Goal: Task Accomplishment & Management: Complete application form

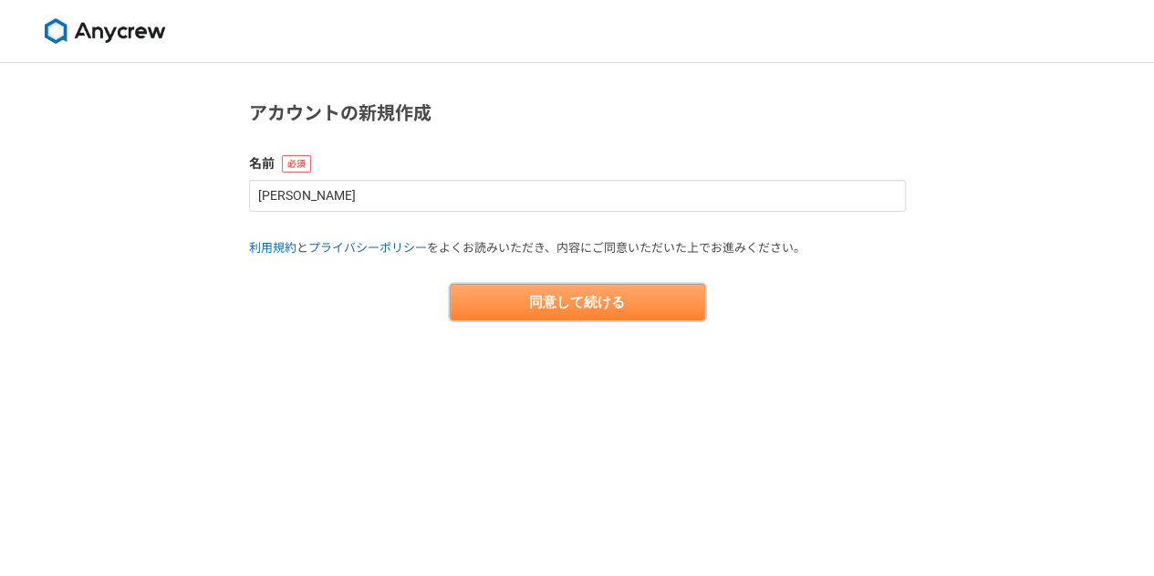
click at [558, 300] on button "同意して続ける" at bounding box center [577, 302] width 255 height 36
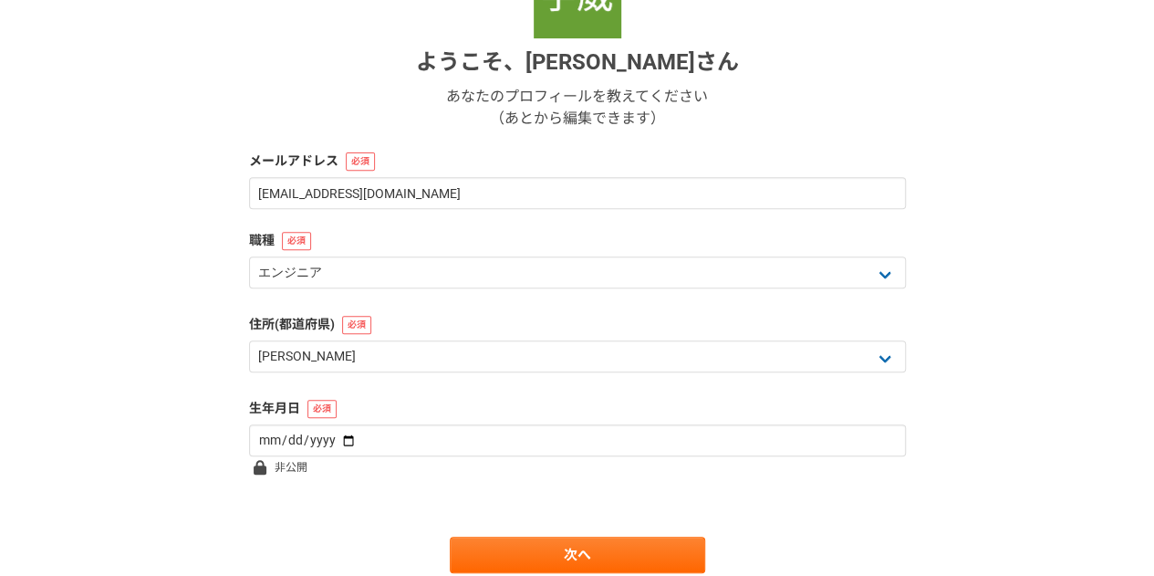
scroll to position [333, 0]
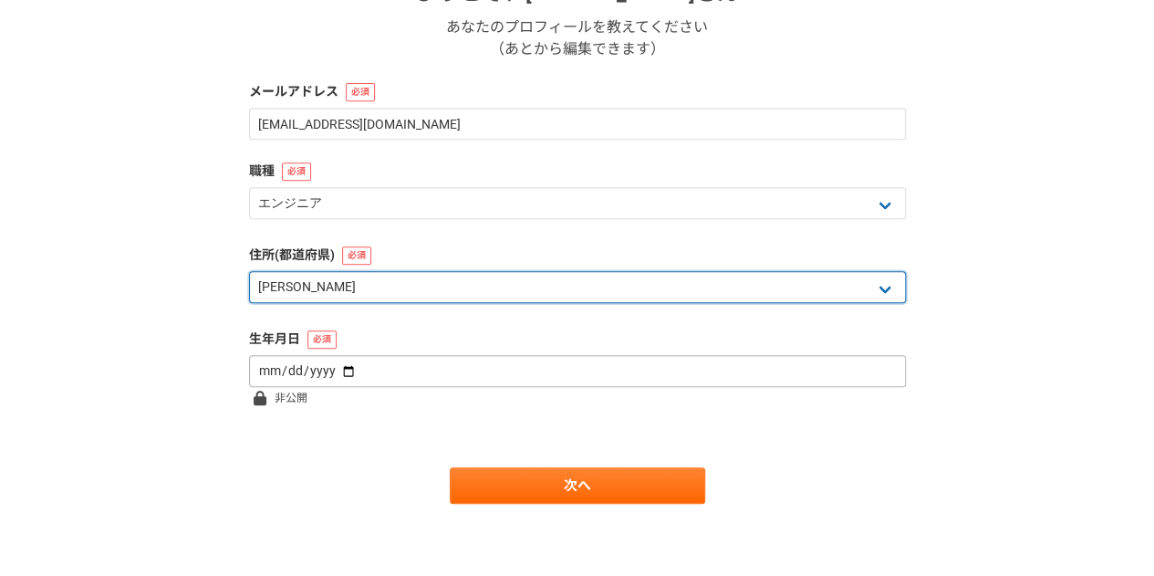
drag, startPoint x: 558, startPoint y: 300, endPoint x: 369, endPoint y: 362, distance: 198.7
click at [369, 362] on form "ようこそ、 [PERSON_NAME][PERSON_NAME] あなたのプロフィールを教えてください （あとから編集できます） メールアドレス [EMAIL…" at bounding box center [577, 192] width 657 height 622
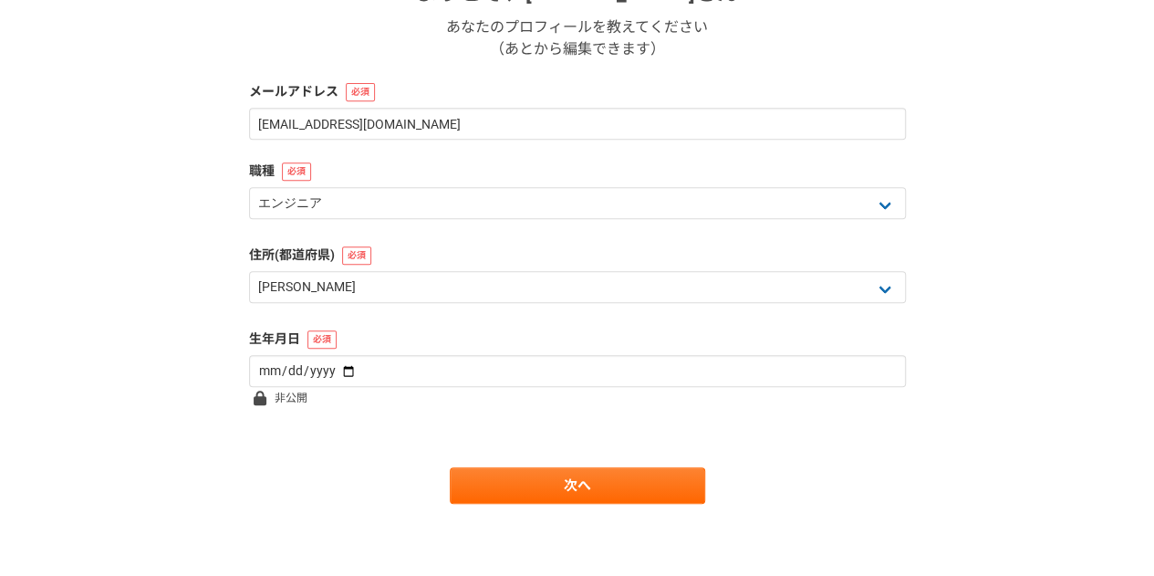
click at [145, 294] on div "1 2 3 4 5 6 基本情報 ようこそ、 [PERSON_NAME][PERSON_NAME] あなたのプロフィールを教えてください （あとから編集できま…" at bounding box center [577, 153] width 1154 height 846
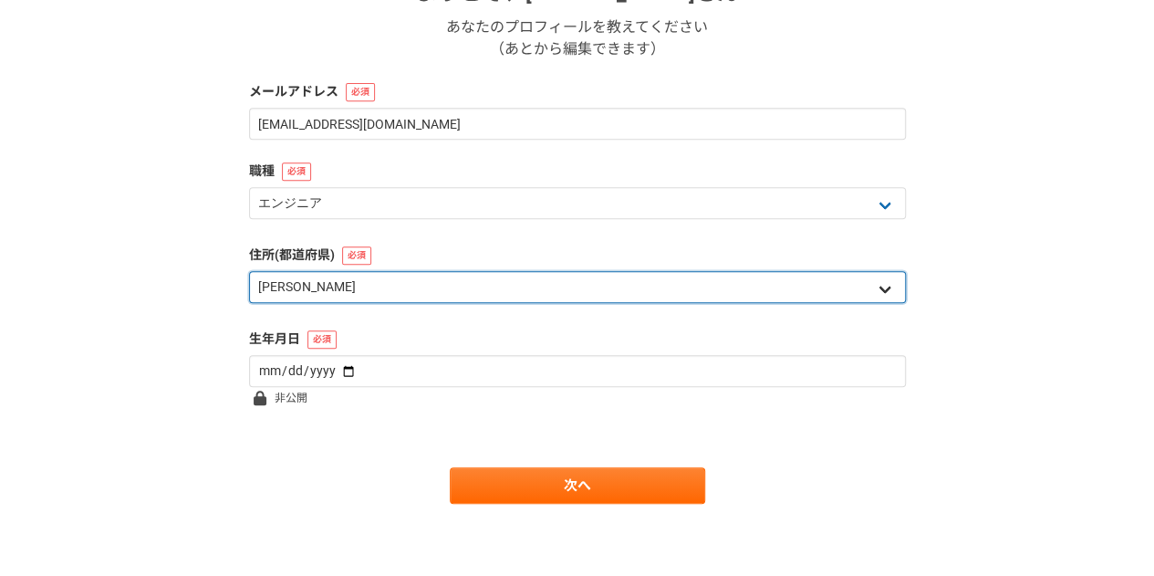
click at [294, 295] on select "北海道 [GEOGRAPHIC_DATA] [GEOGRAPHIC_DATA] [PERSON_NAME][GEOGRAPHIC_DATA] [PERSON_…" at bounding box center [577, 287] width 657 height 32
select select "14"
click at [249, 271] on select "北海道 [GEOGRAPHIC_DATA] [GEOGRAPHIC_DATA] [PERSON_NAME][GEOGRAPHIC_DATA] [PERSON_…" at bounding box center [577, 287] width 657 height 32
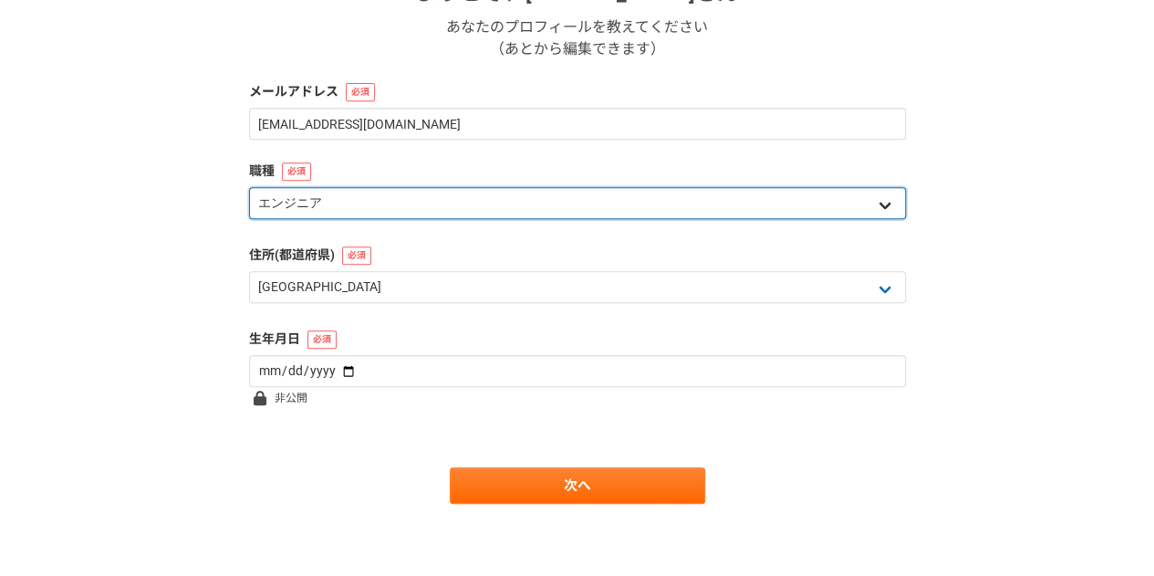
click at [369, 207] on select "エンジニア デザイナー ライター 営業 マーケティング 企画・事業開発 バックオフィス その他" at bounding box center [577, 203] width 657 height 32
select select "4"
click at [249, 187] on select "エンジニア デザイナー ライター 営業 マーケティング 企画・事業開発 バックオフィス その他" at bounding box center [577, 203] width 657 height 32
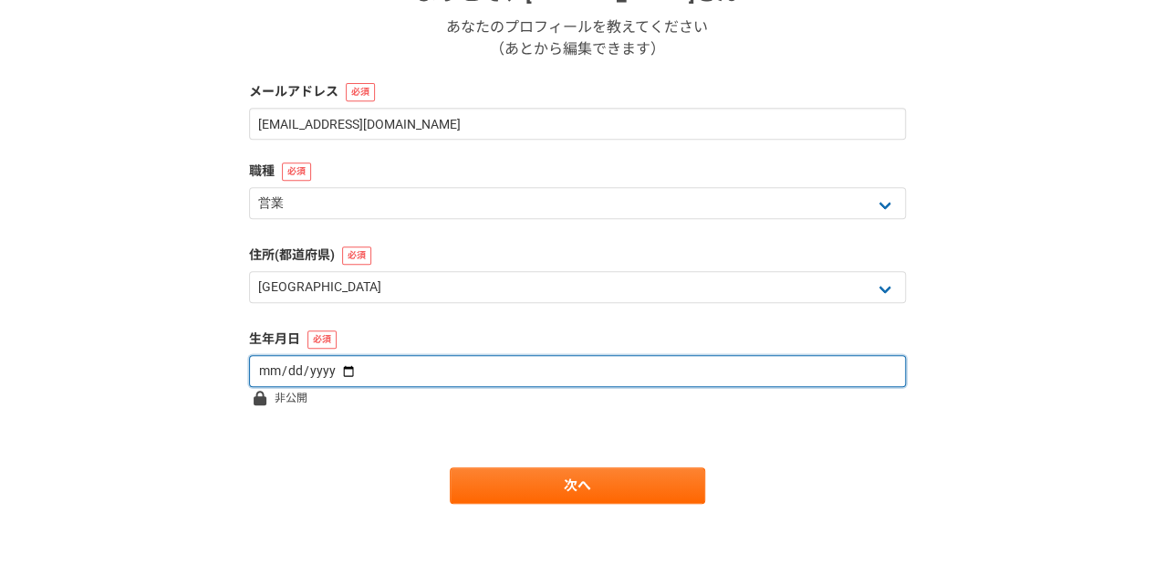
click at [336, 374] on input "date" at bounding box center [577, 371] width 657 height 32
type input "[DATE]"
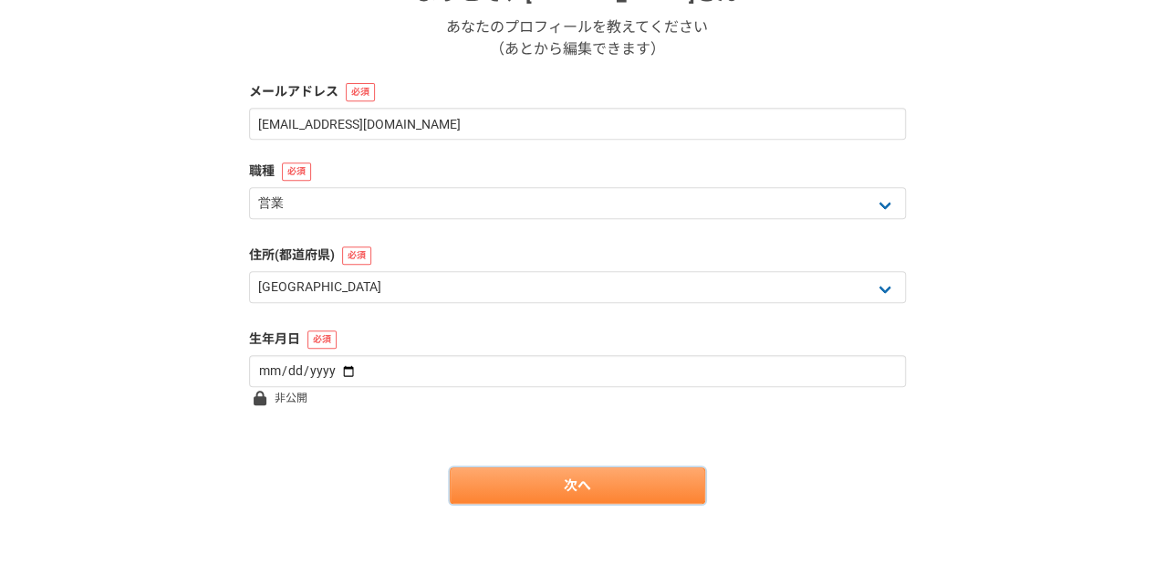
click at [522, 483] on link "次へ" at bounding box center [577, 485] width 255 height 36
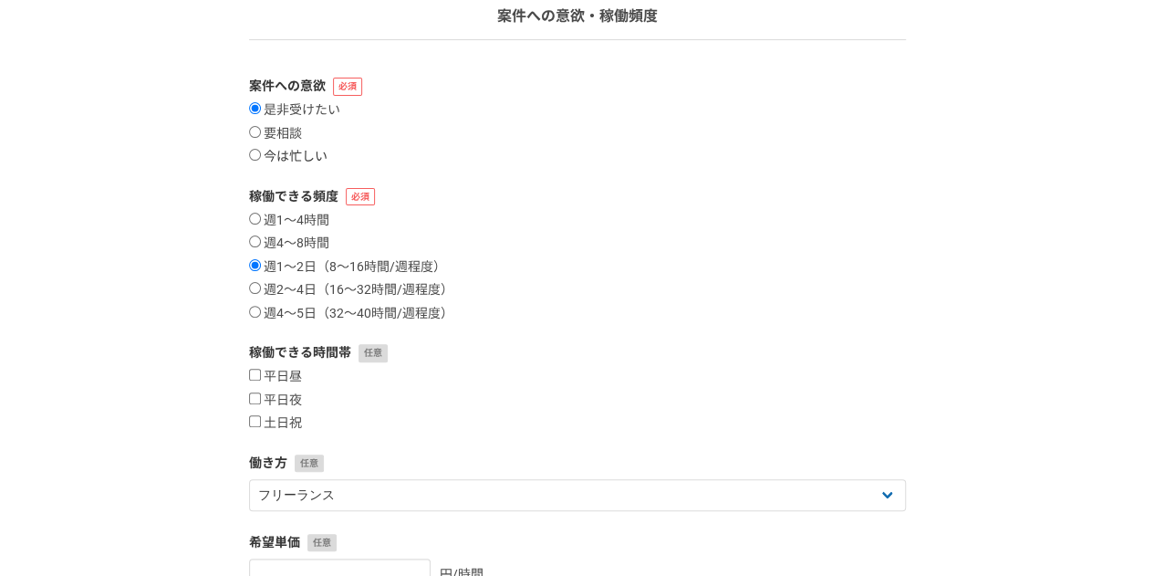
scroll to position [166, 0]
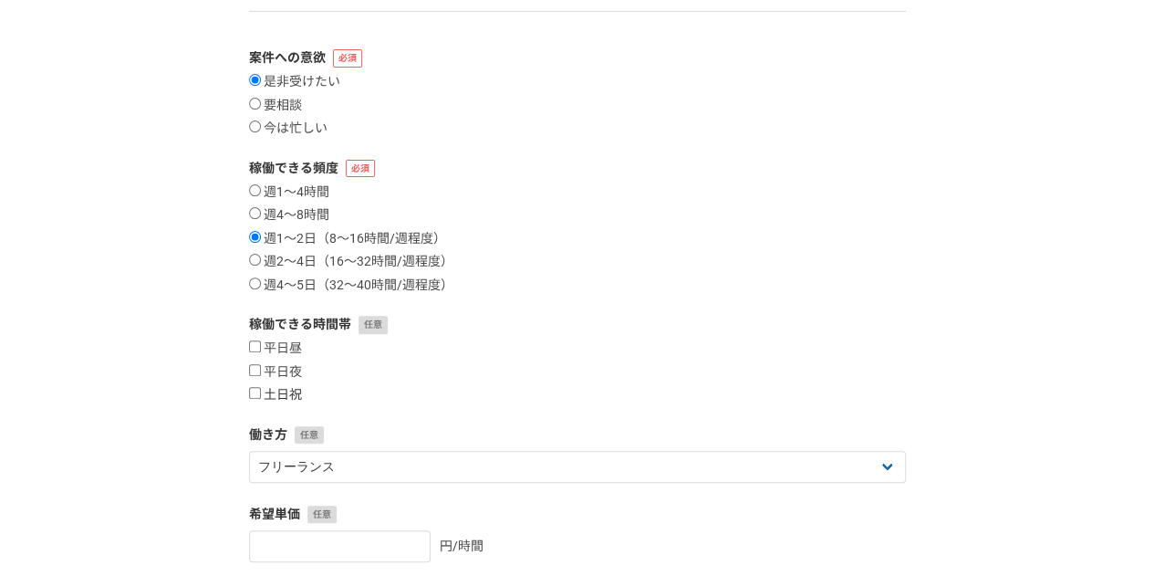
click at [251, 390] on input "土日祝" at bounding box center [255, 393] width 12 height 12
checkbox input "true"
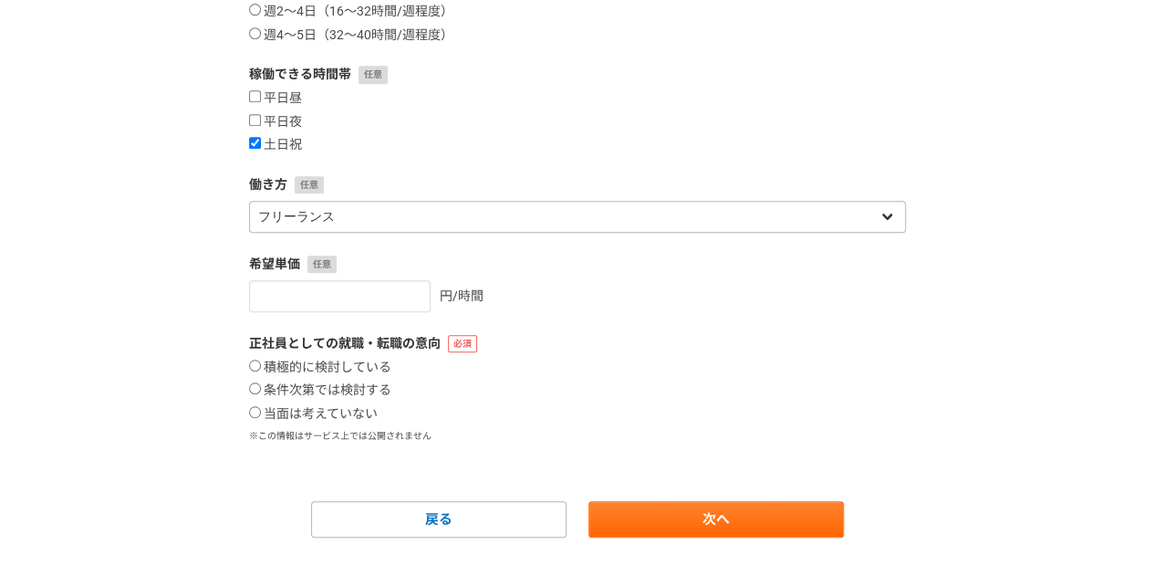
scroll to position [417, 0]
click at [259, 412] on input "当面は考えていない" at bounding box center [255, 411] width 12 height 12
radio input "true"
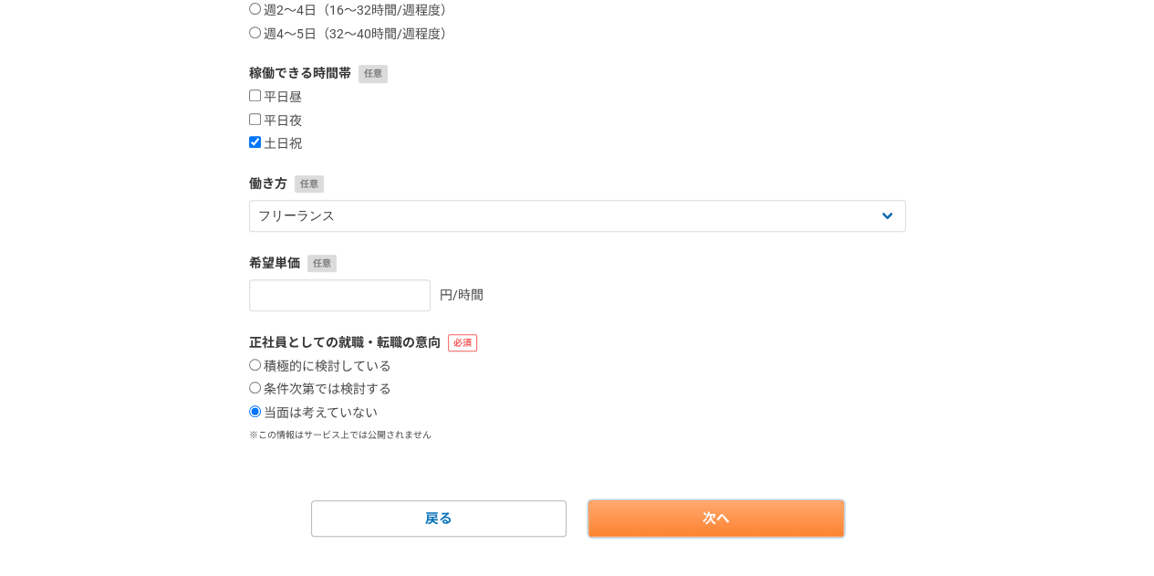
click at [693, 514] on link "次へ" at bounding box center [715, 518] width 255 height 36
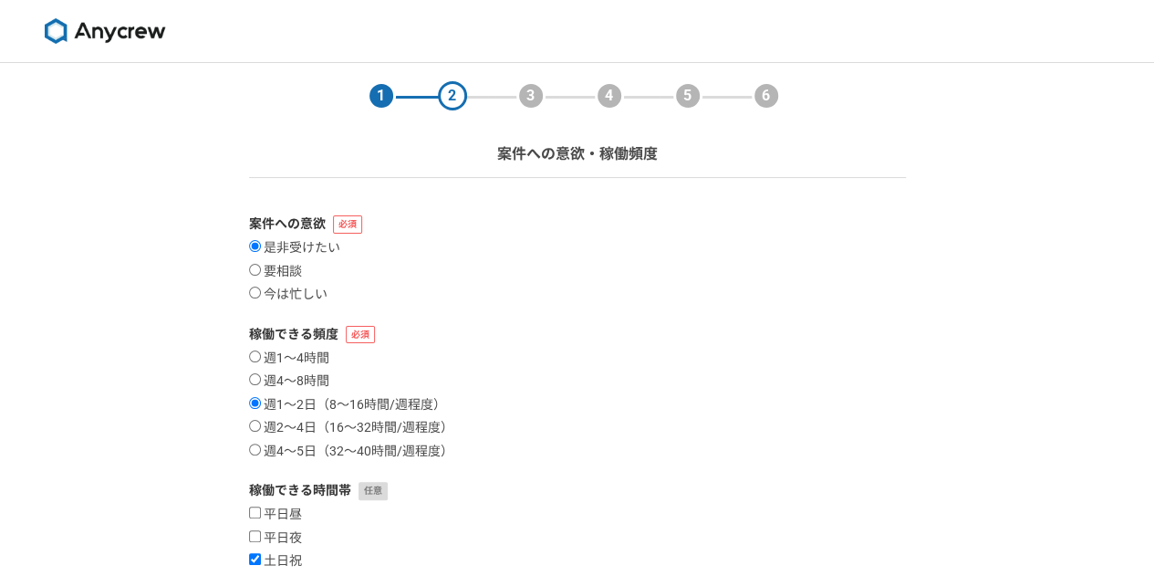
select select
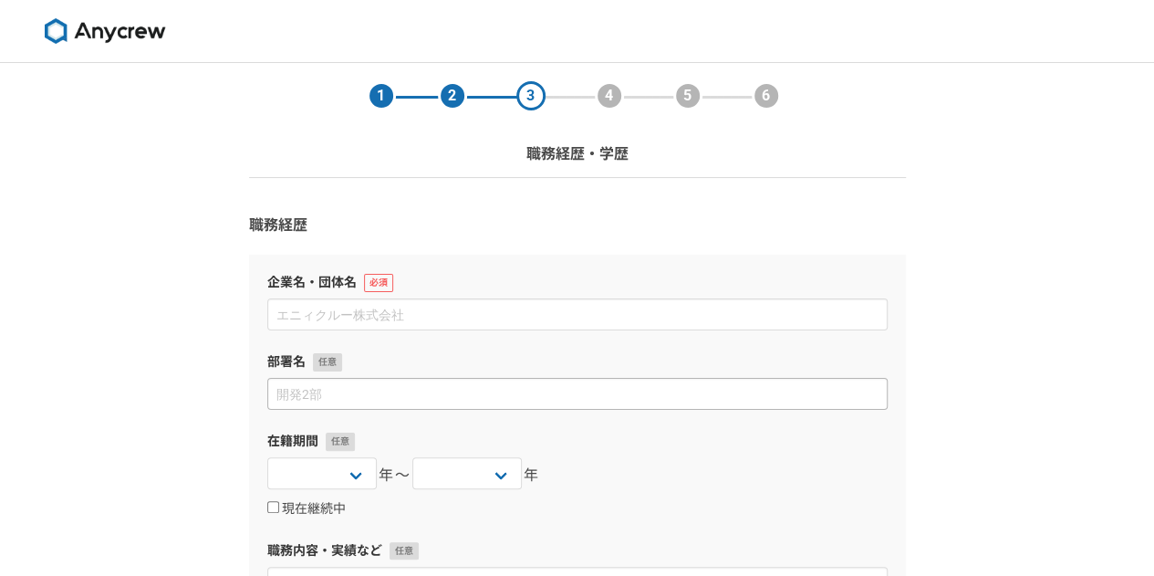
scroll to position [35, 0]
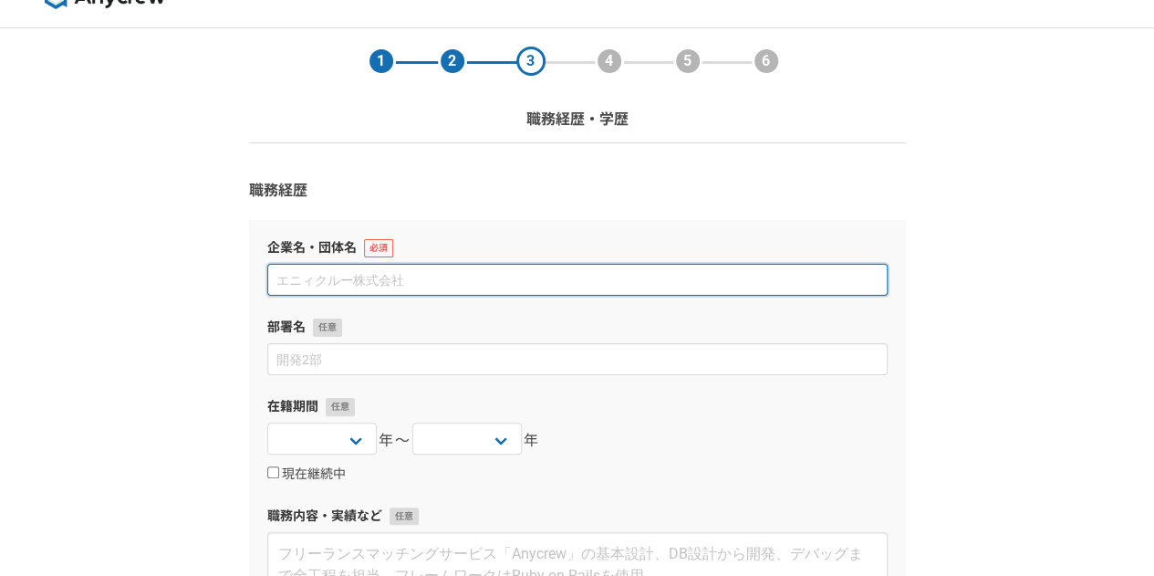
click at [392, 294] on input at bounding box center [577, 280] width 620 height 32
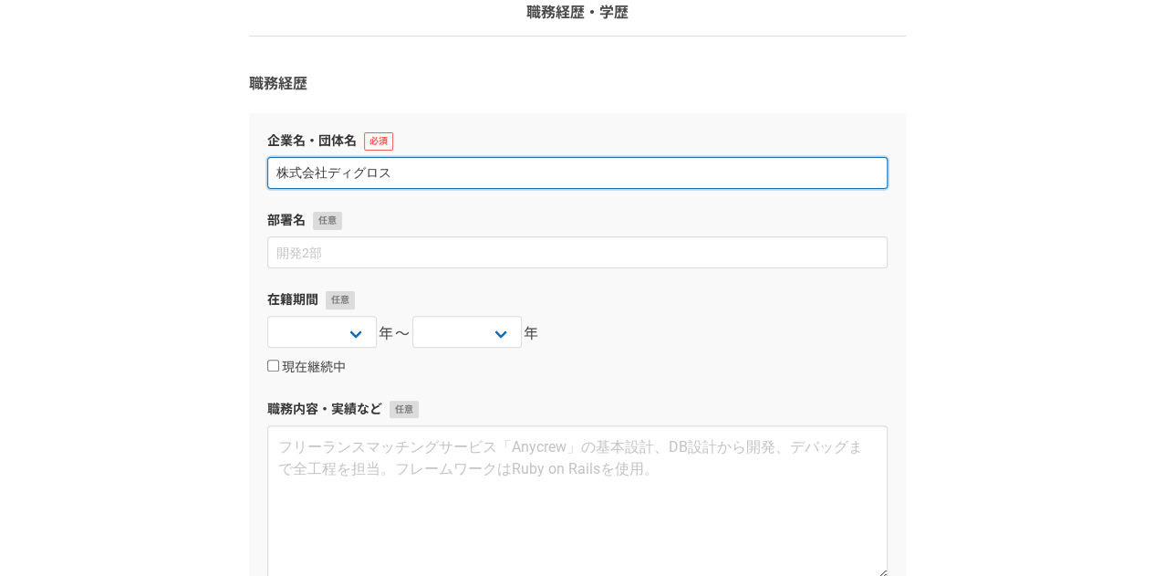
scroll to position [148, 0]
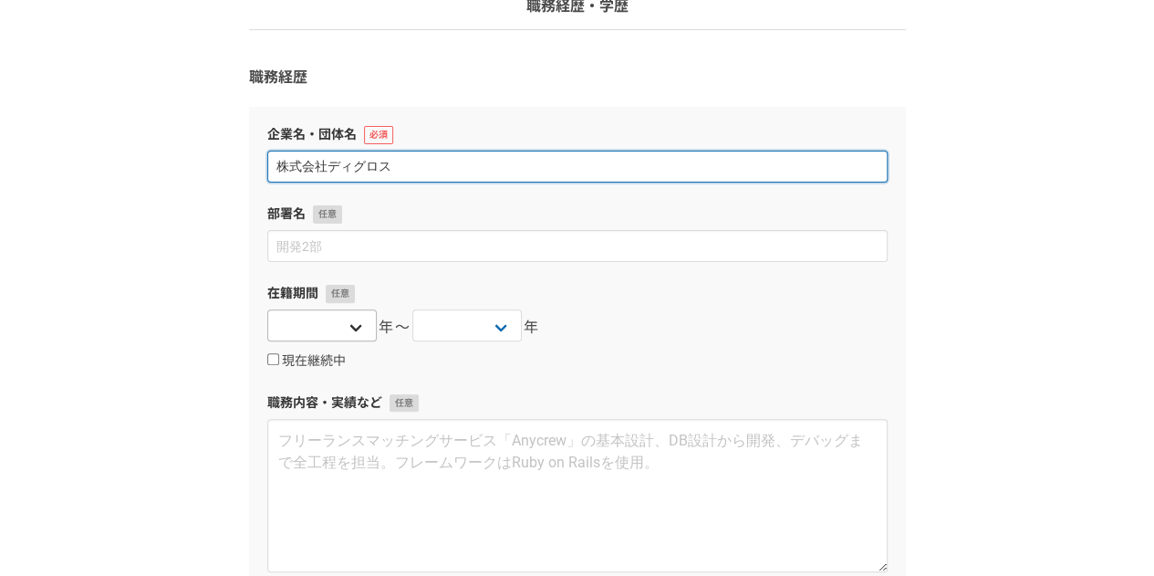
type input "株式会社ディグロス"
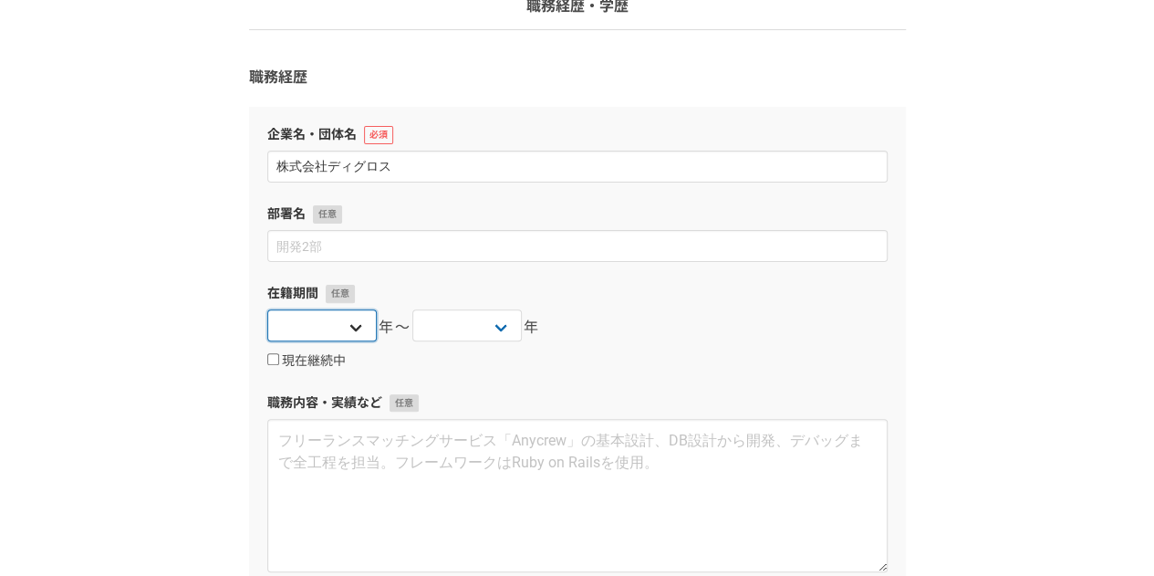
click at [369, 330] on select "[DATE] [DATE] [DATE] [DATE] [DATE] [DATE] [DATE] [DATE] [DATE] [DATE] [DATE] [D…" at bounding box center [321, 325] width 109 height 32
click at [277, 357] on input "現在継続中" at bounding box center [273, 359] width 12 height 12
checkbox input "true"
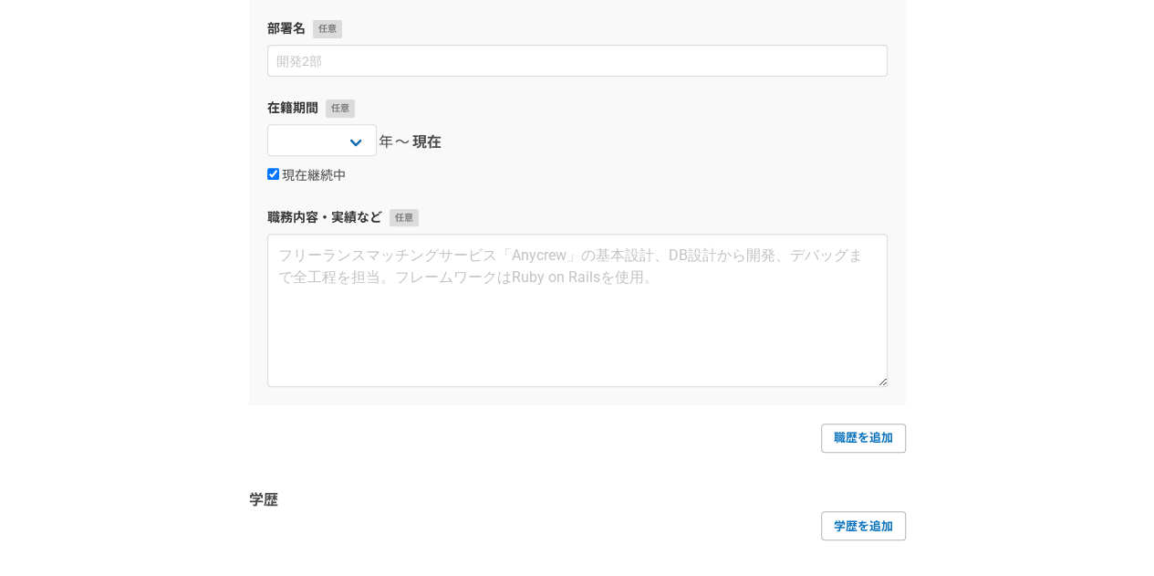
scroll to position [463, 0]
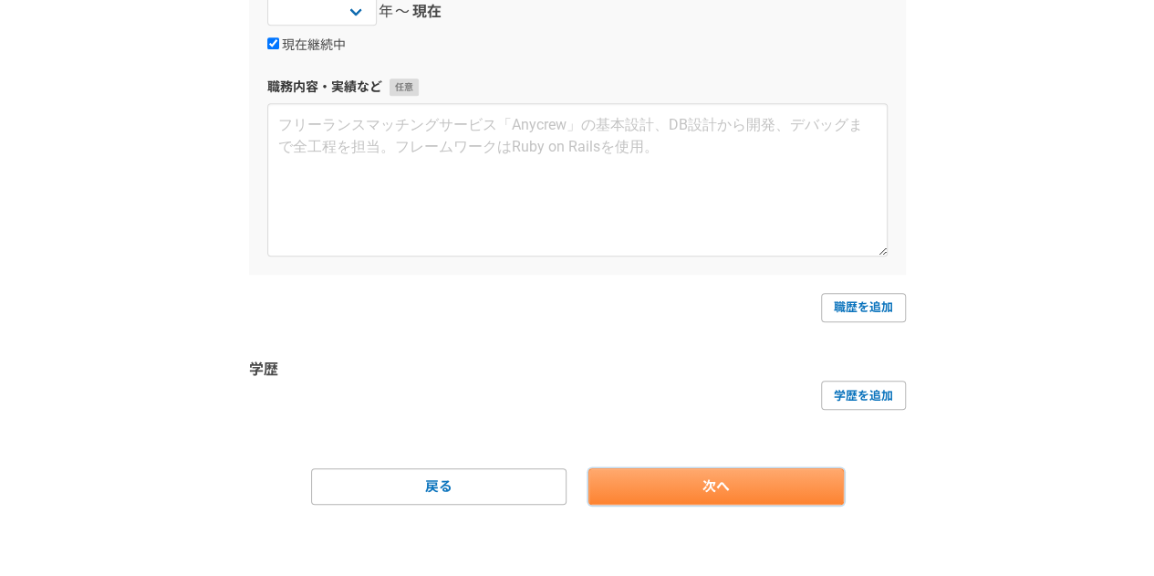
click at [743, 498] on link "次へ" at bounding box center [715, 486] width 255 height 36
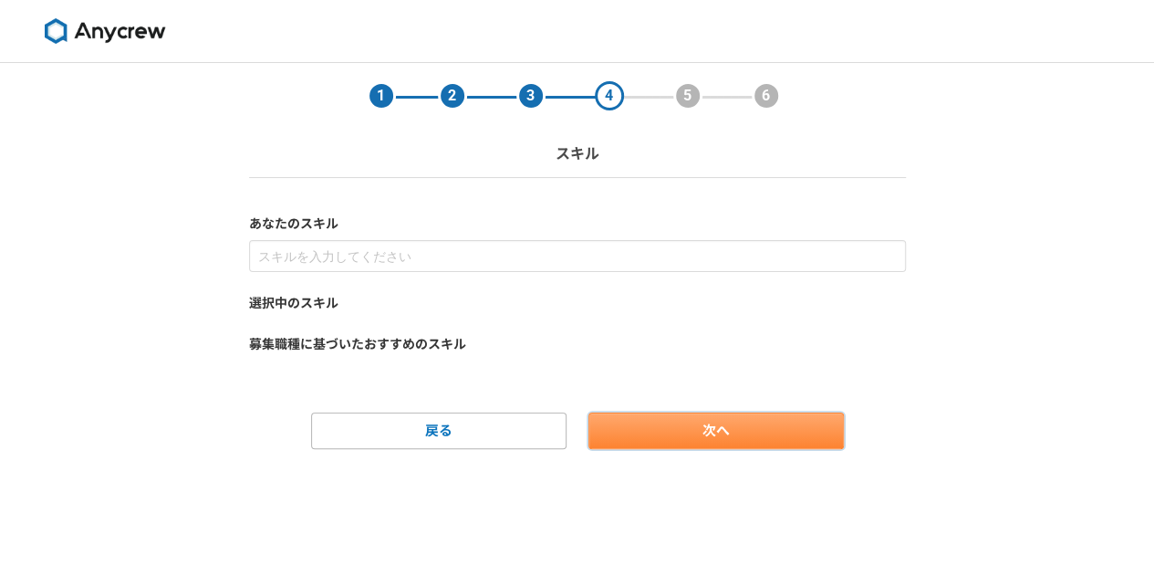
scroll to position [0, 0]
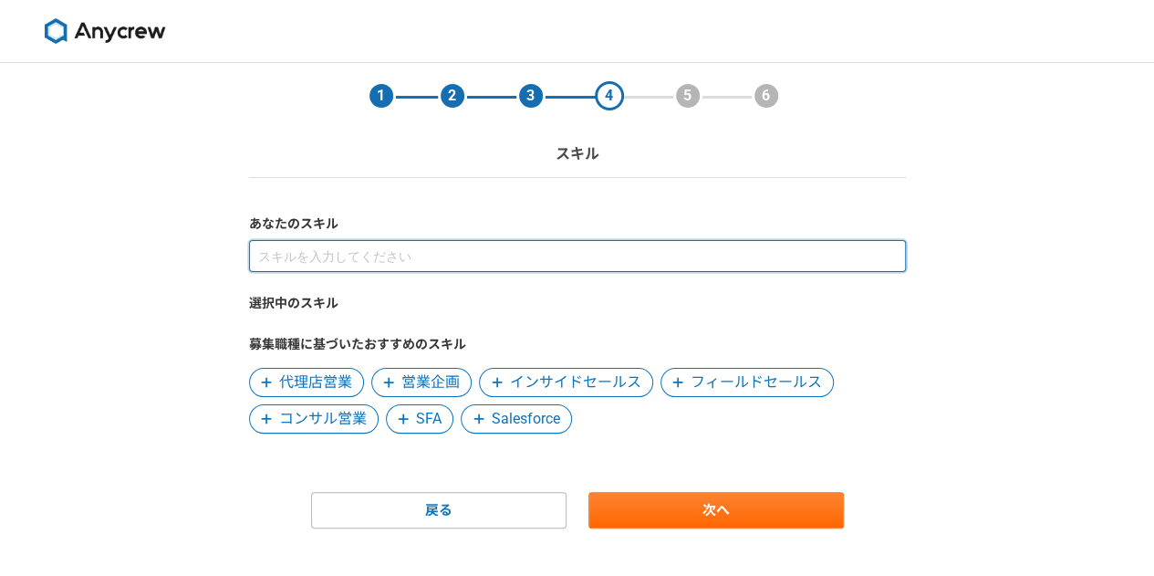
click at [434, 249] on input at bounding box center [577, 256] width 657 height 32
type input "イ"
type input "インサイドセールス"
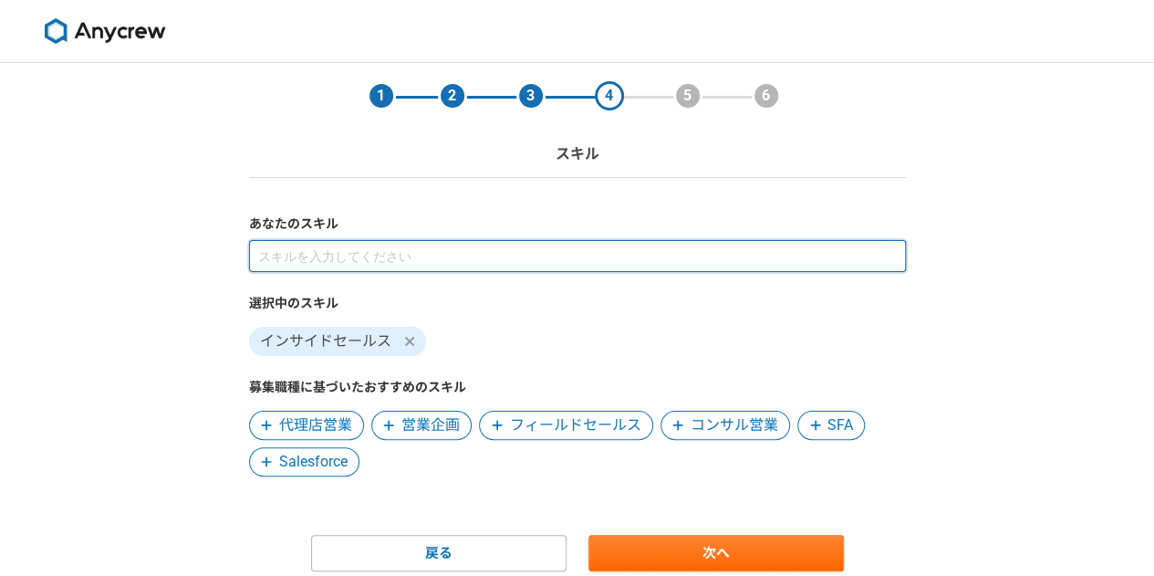
click at [368, 261] on input at bounding box center [577, 256] width 657 height 32
type input "秘書"
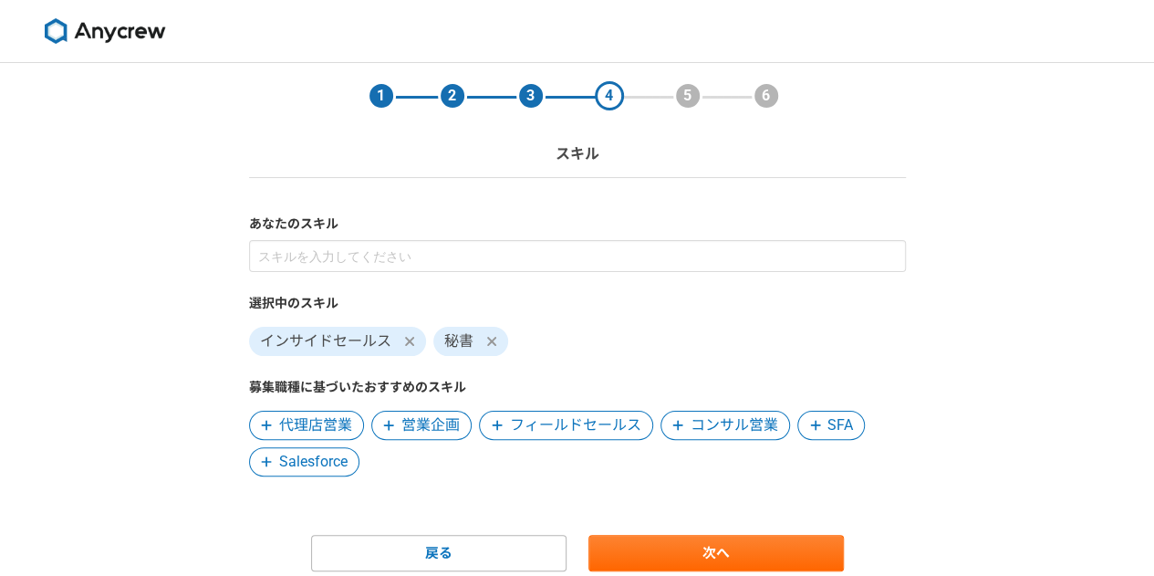
scroll to position [67, 0]
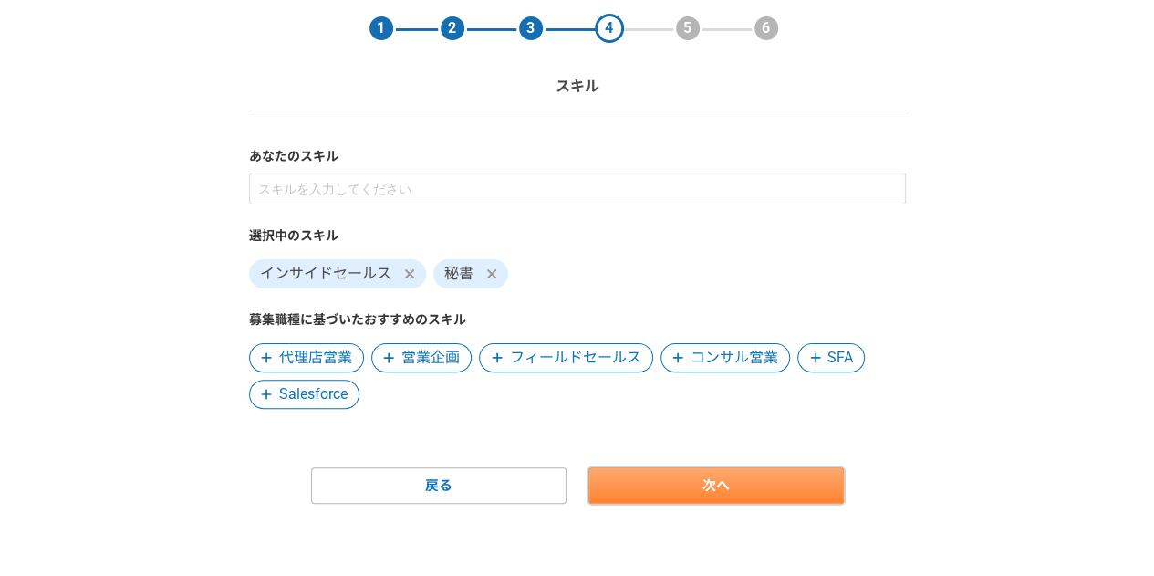
click at [711, 472] on link "次へ" at bounding box center [715, 485] width 255 height 36
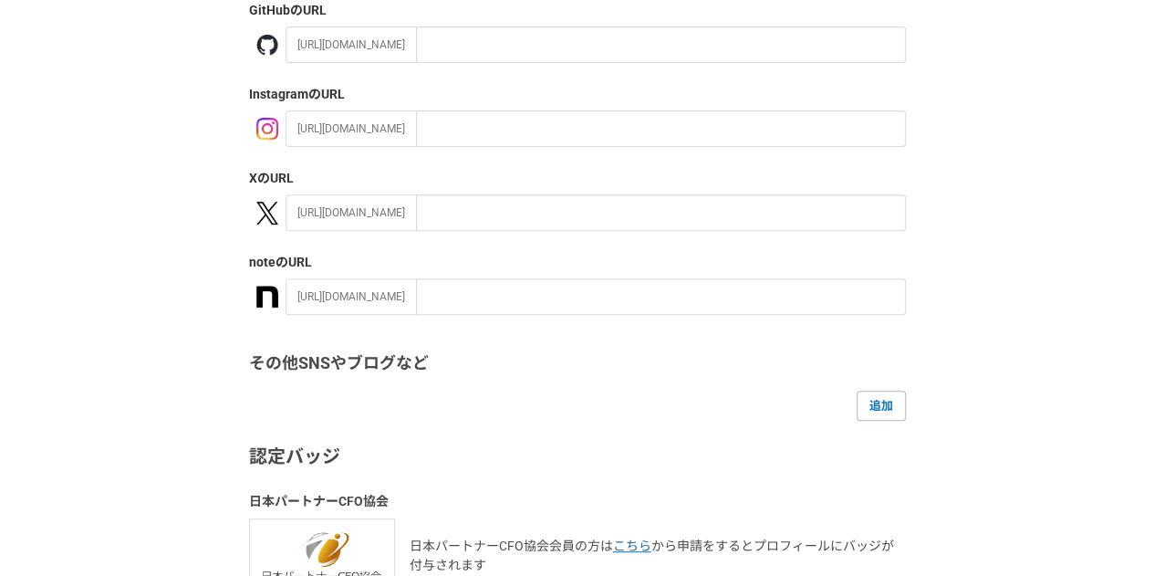
scroll to position [426, 0]
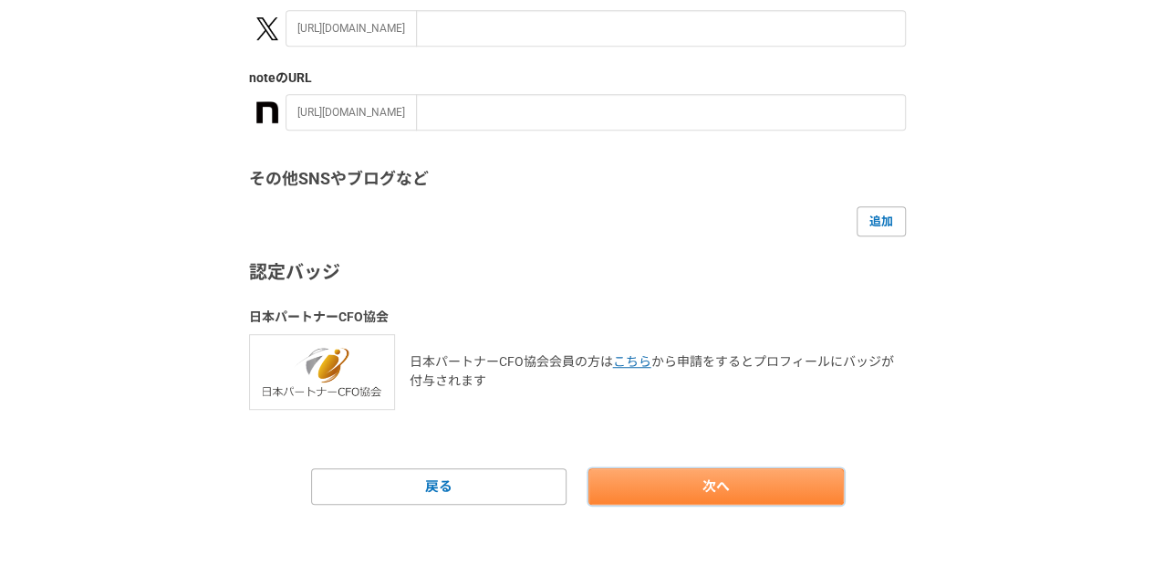
click at [695, 495] on link "次へ" at bounding box center [715, 486] width 255 height 36
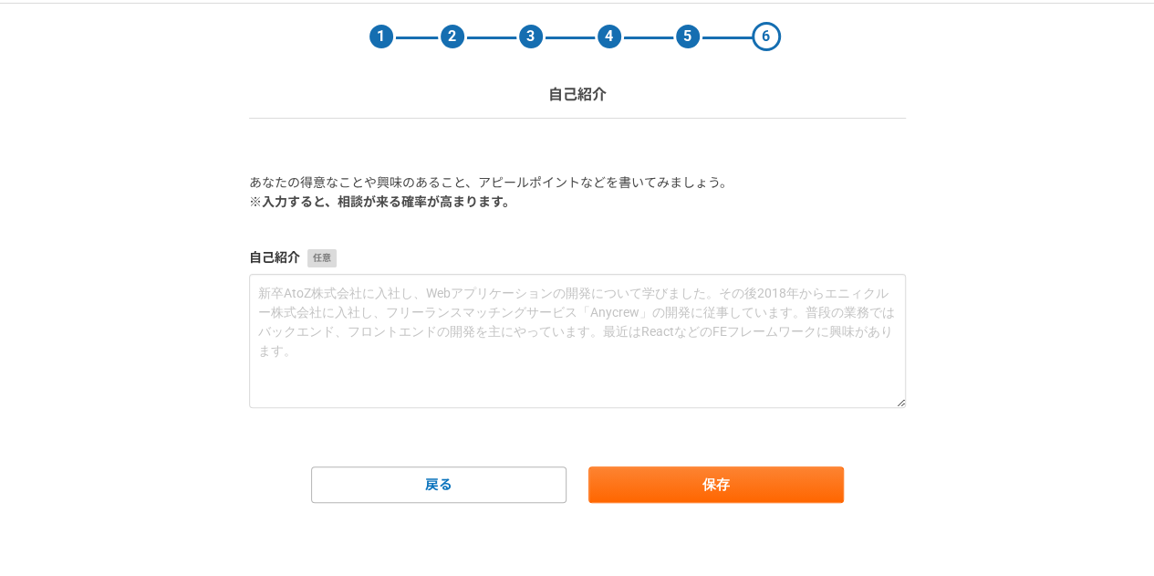
scroll to position [0, 0]
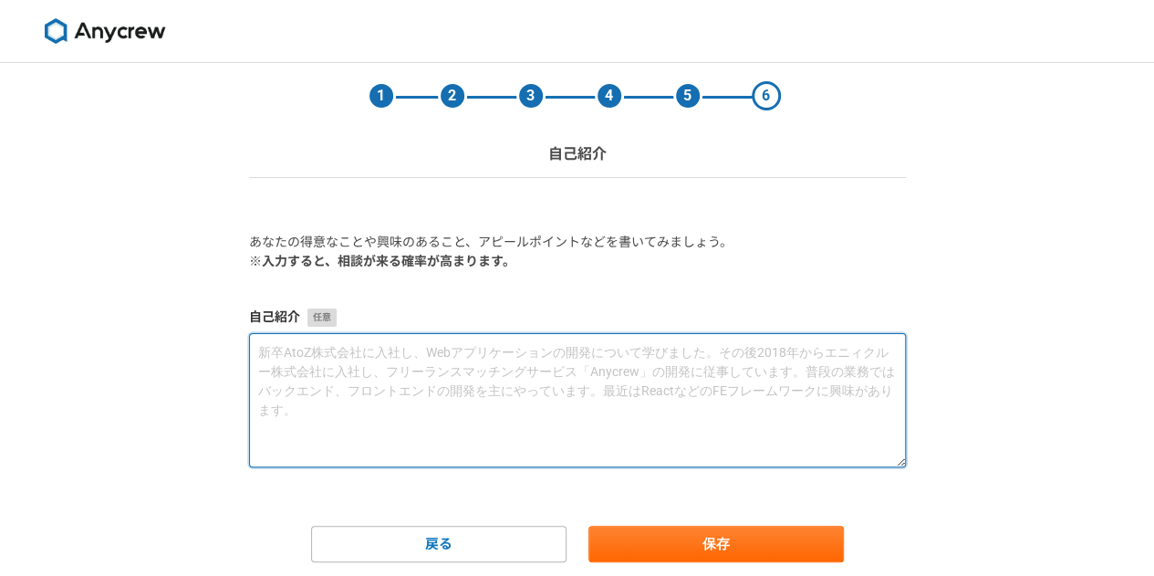
click at [334, 370] on textarea at bounding box center [577, 400] width 657 height 134
paste textarea "[DATE]に法人向け営業支援SaaSを提供する会社へ入社し、インサイドセールス（テレアポ）を担当しました。新規開拓においては月間アポイント数で全社1位を2回…"
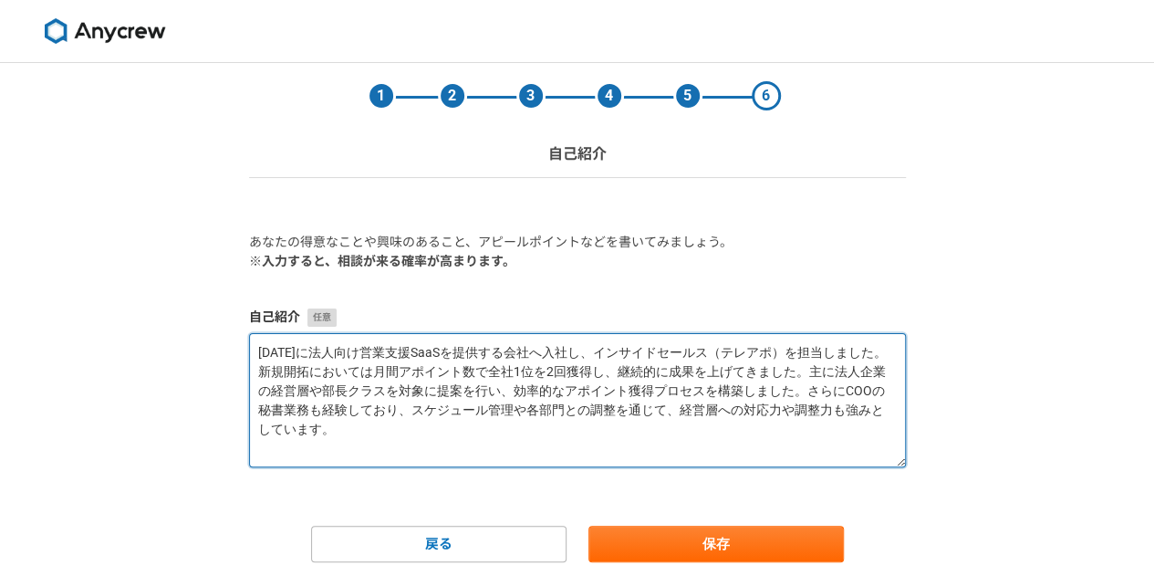
click at [286, 370] on textarea "[DATE]に法人向け営業支援SaaSを提供する会社へ入社し、インサイドセールス（テレアポ）を担当しました。新規開拓においては月間アポイント数で全社1位を2回…" at bounding box center [577, 400] width 657 height 134
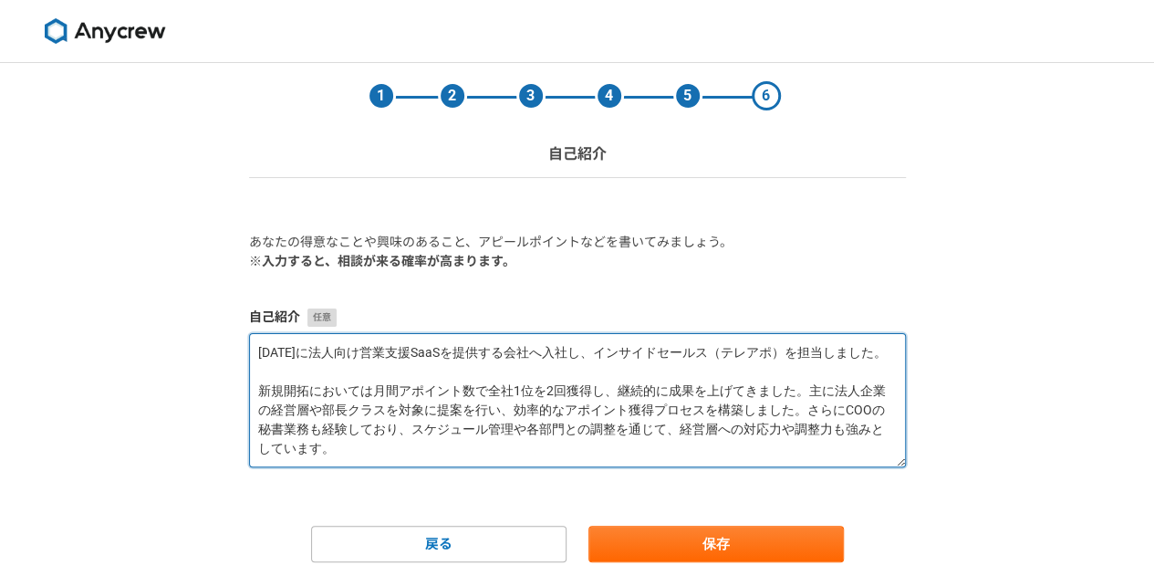
scroll to position [18, 0]
click at [826, 408] on textarea "[DATE]に法人向け営業支援SaaSを提供する会社へ入社し、インサイドセールス（テレアポ）を担当しました。 新規開拓においては月間アポイント数で全社1位を2…" at bounding box center [577, 400] width 657 height 134
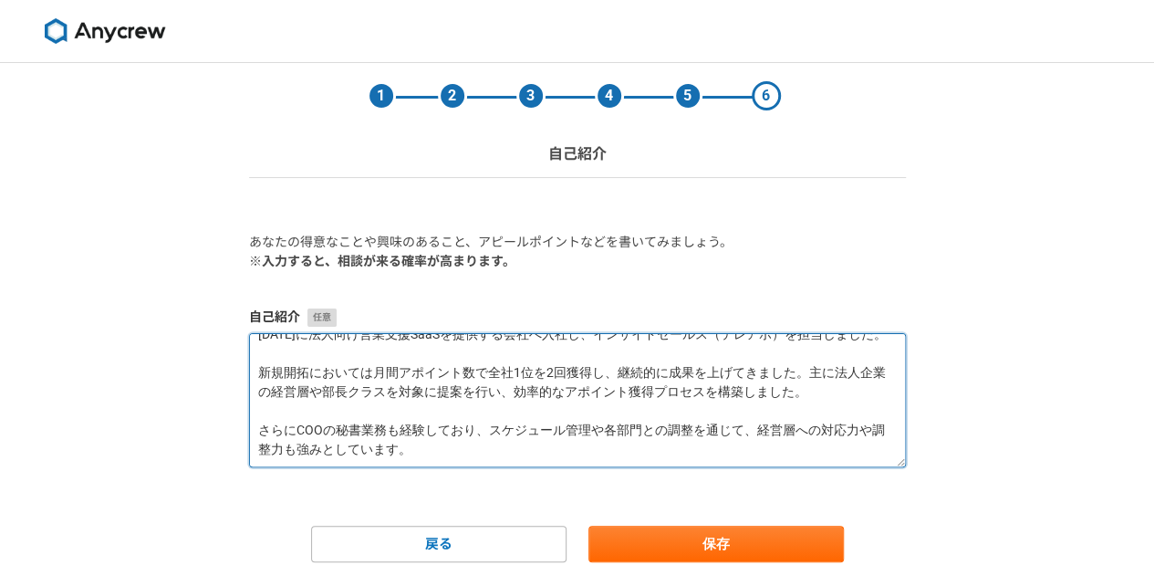
scroll to position [38, 0]
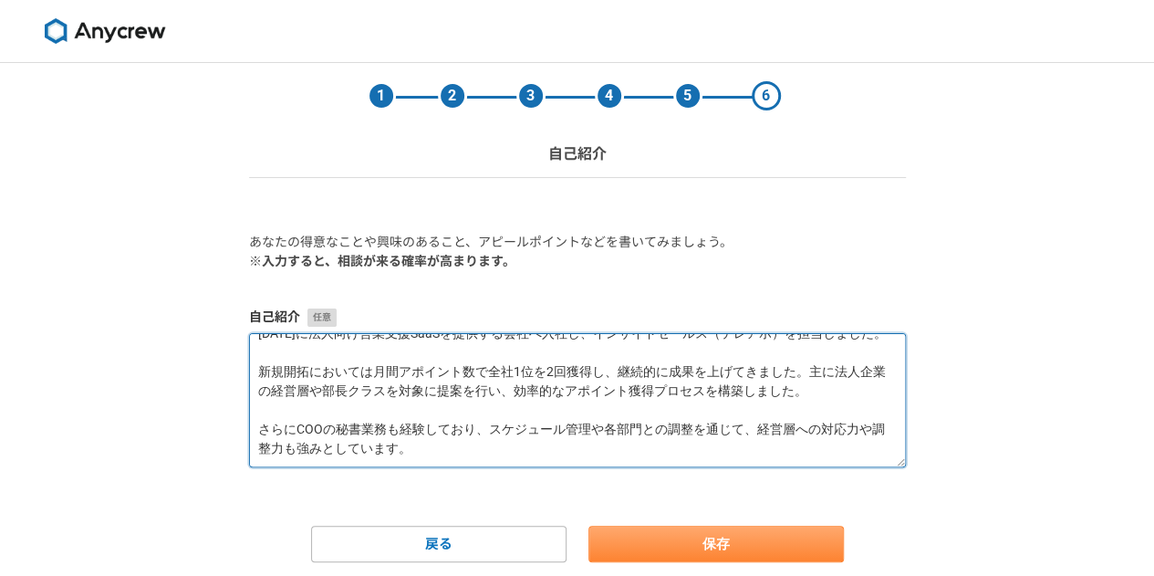
type textarea "[DATE]に法人向け営業支援SaaSを提供する会社へ入社し、インサイドセールス（テレアポ）を担当しました。 新規開拓においては月間アポイント数で全社1位を2…"
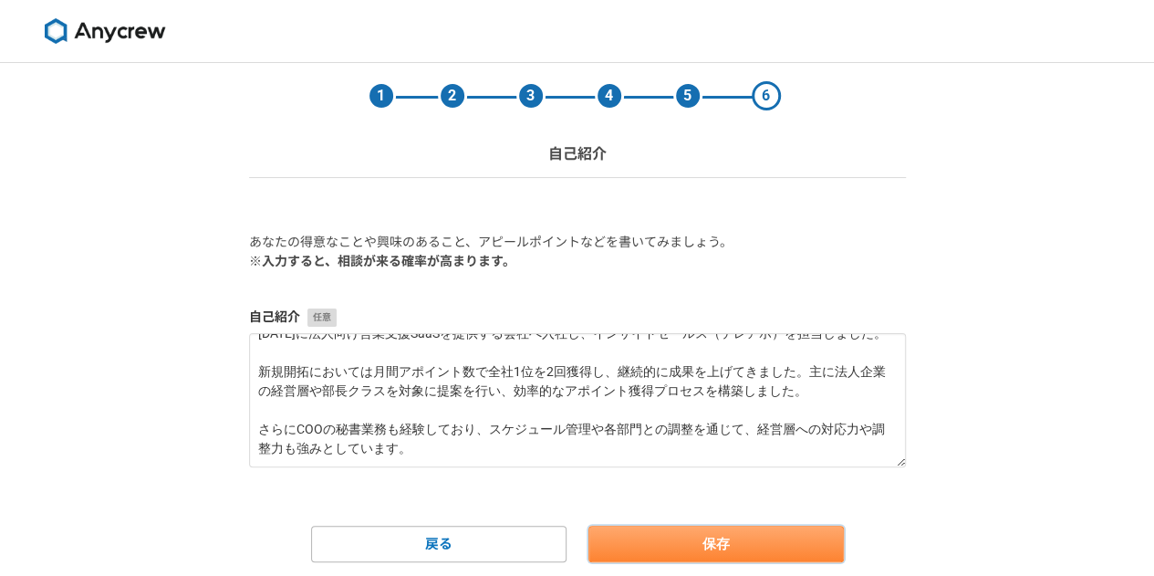
click at [718, 534] on button "保存" at bounding box center [715, 543] width 255 height 36
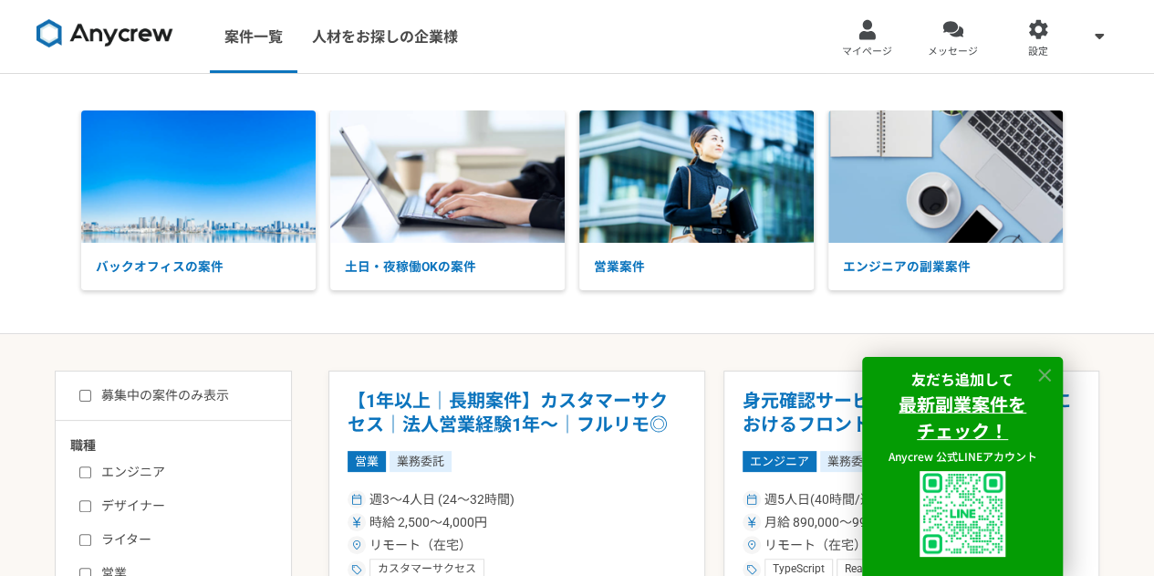
click at [1043, 369] on icon at bounding box center [1044, 375] width 21 height 21
